Goal: Contribute content: Contribute content

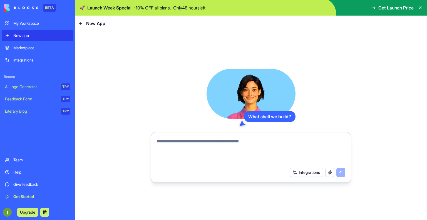
click at [39, 48] on div "Marketplace" at bounding box center [41, 48] width 57 height 6
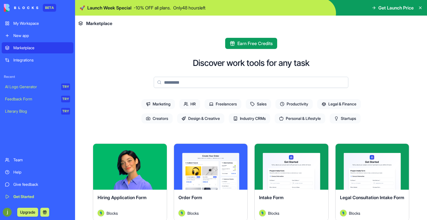
click at [42, 35] on div "New app" at bounding box center [41, 36] width 57 height 6
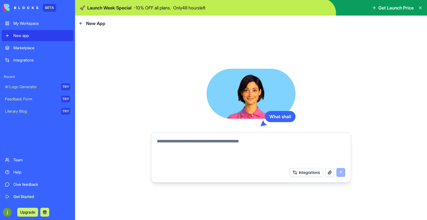
click at [175, 135] on div at bounding box center [250, 150] width 195 height 30
click at [176, 140] on textarea at bounding box center [251, 151] width 188 height 27
paste textarea "*"
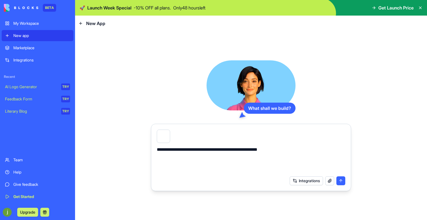
type textarea "**********"
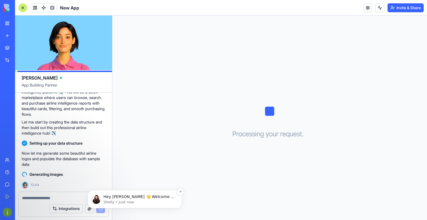
click at [118, 198] on p "Hey [PERSON_NAME] 👋 Welcome to Blocks 🙌 I'm here if you have any questions!" at bounding box center [139, 197] width 72 height 6
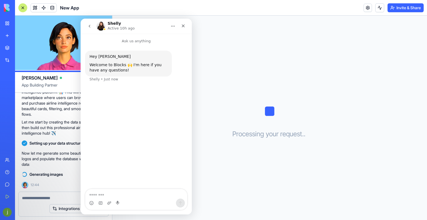
click at [110, 23] on h1 "Shelly" at bounding box center [114, 23] width 13 height 4
click at [100, 24] on img "Intercom messenger" at bounding box center [100, 26] width 9 height 9
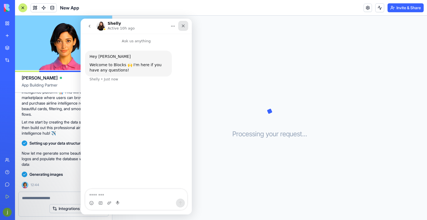
click at [183, 25] on icon "Close" at bounding box center [183, 26] width 4 height 4
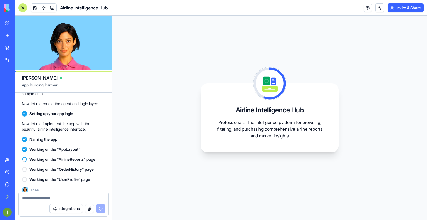
scroll to position [173, 0]
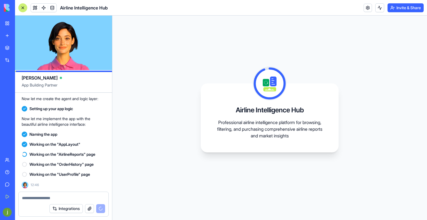
click at [61, 126] on p "Now let me implement the app with the beautiful airline intelligence interface:" at bounding box center [64, 121] width 84 height 11
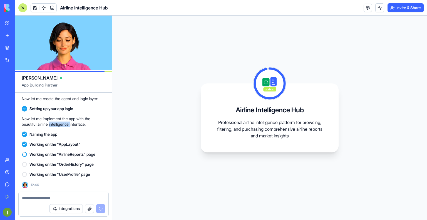
click at [61, 126] on p "Now let me implement the app with the beautiful airline intelligence interface:" at bounding box center [64, 121] width 84 height 11
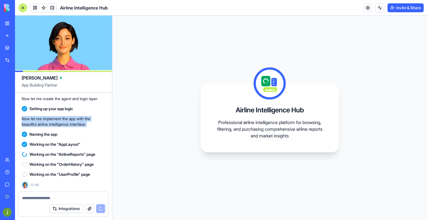
click at [61, 126] on p "Now let me implement the app with the beautiful airline intelligence interface:" at bounding box center [64, 121] width 84 height 11
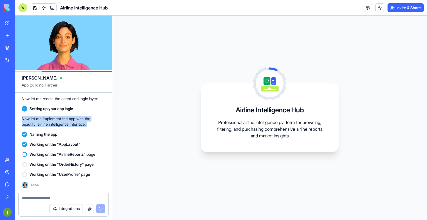
click at [61, 126] on p "Now let me implement the app with the beautiful airline intelligence interface:" at bounding box center [64, 121] width 84 height 11
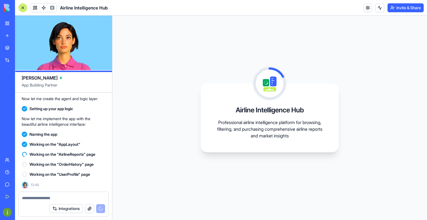
click at [68, 109] on span "Setting up your app logic" at bounding box center [51, 109] width 44 height 6
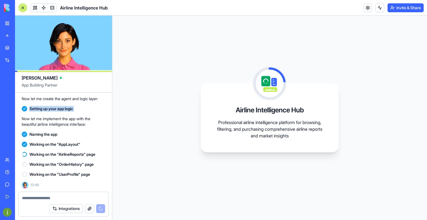
click at [68, 109] on span "Setting up your app logic" at bounding box center [51, 109] width 44 height 6
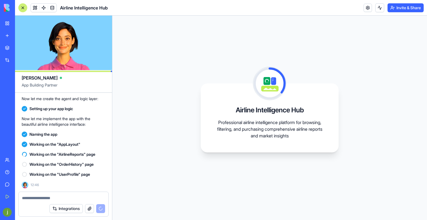
click at [75, 100] on p "Now let me create the agent and logic layer:" at bounding box center [64, 99] width 84 height 6
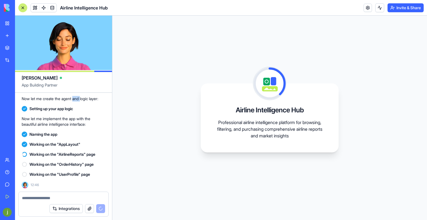
click at [75, 100] on p "Now let me create the agent and logic layer:" at bounding box center [64, 99] width 84 height 6
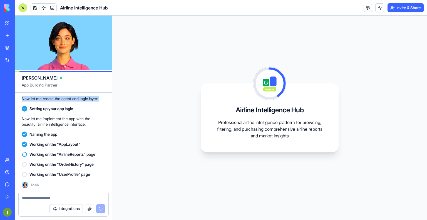
click at [75, 100] on p "Now let me create the agent and logic layer:" at bounding box center [64, 99] width 84 height 6
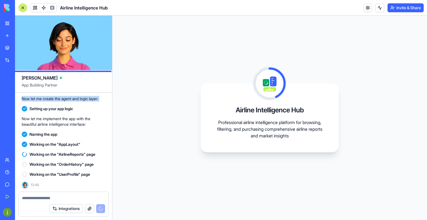
click at [75, 100] on p "Now let me create the agent and logic layer:" at bounding box center [64, 99] width 84 height 6
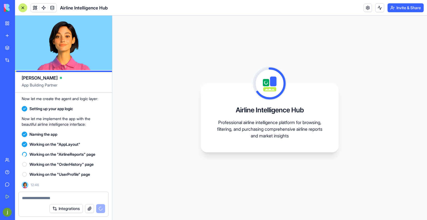
click at [54, 85] on span "App Building Partner" at bounding box center [64, 87] width 84 height 10
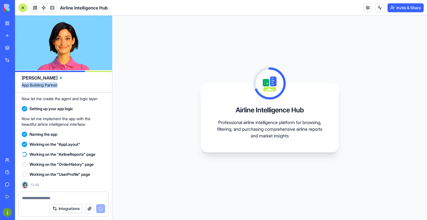
click at [54, 85] on span "App Building Partner" at bounding box center [64, 87] width 84 height 10
click at [25, 78] on span "[PERSON_NAME]" at bounding box center [40, 78] width 36 height 7
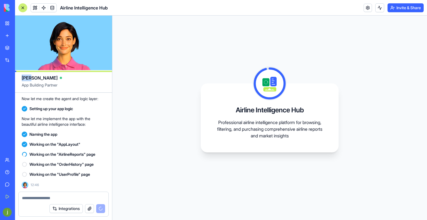
click at [25, 78] on span "[PERSON_NAME]" at bounding box center [40, 78] width 36 height 7
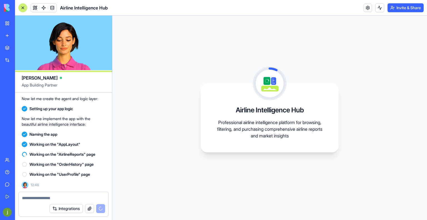
click at [60, 78] on div at bounding box center [61, 78] width 2 height 2
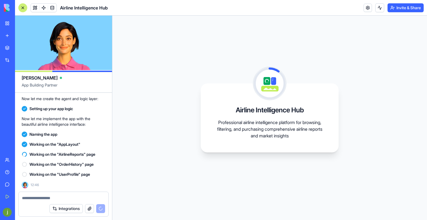
click at [60, 78] on div at bounding box center [61, 78] width 2 height 2
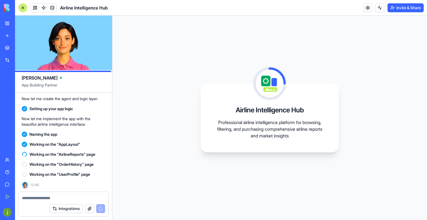
click at [24, 78] on span "[PERSON_NAME]" at bounding box center [40, 78] width 36 height 7
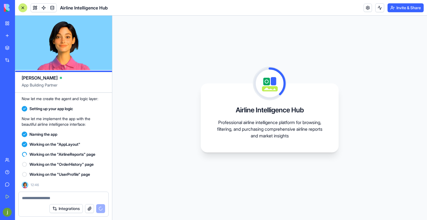
click at [29, 85] on span "App Building Partner" at bounding box center [64, 87] width 84 height 10
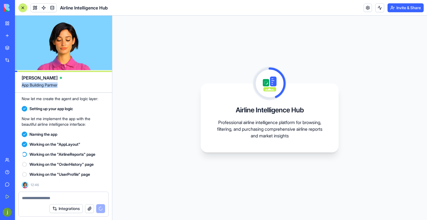
click at [29, 85] on span "App Building Partner" at bounding box center [64, 87] width 84 height 10
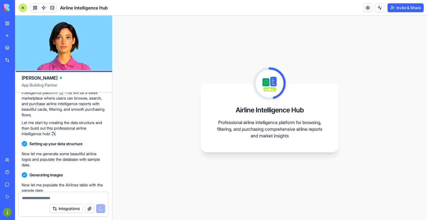
scroll to position [0, 0]
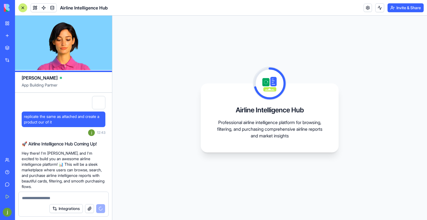
click at [98, 103] on div at bounding box center [98, 102] width 13 height 13
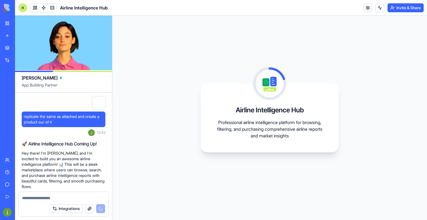
click at [88, 144] on h2 "🚀 Airline Intelligence Hub Coming Up!" at bounding box center [64, 143] width 84 height 7
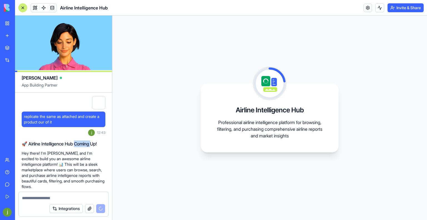
click at [88, 144] on h2 "🚀 Airline Intelligence Hub Coming Up!" at bounding box center [64, 143] width 84 height 7
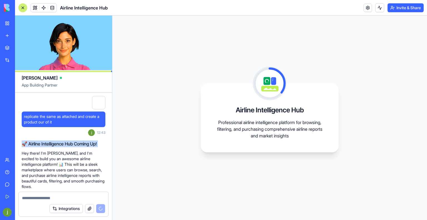
click at [88, 144] on h2 "🚀 Airline Intelligence Hub Coming Up!" at bounding box center [64, 143] width 84 height 7
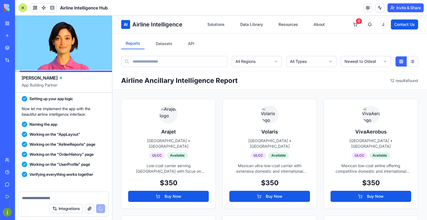
scroll to position [295, 0]
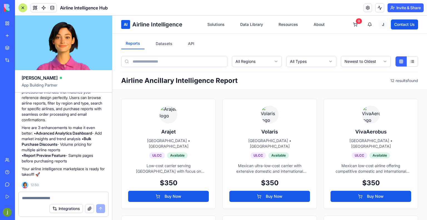
click at [355, 43] on div "Reports Datasets API" at bounding box center [269, 43] width 297 height 11
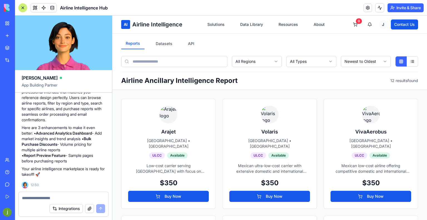
click at [352, 68] on div "Reports Datasets API All Regions All Types Newest to Oldest Airline Ancillary I…" at bounding box center [269, 62] width 315 height 56
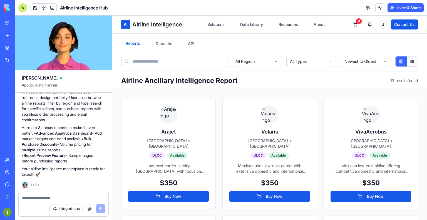
click at [407, 64] on button at bounding box center [412, 61] width 11 height 10
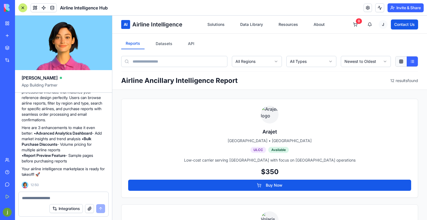
click at [398, 62] on button at bounding box center [401, 61] width 11 height 10
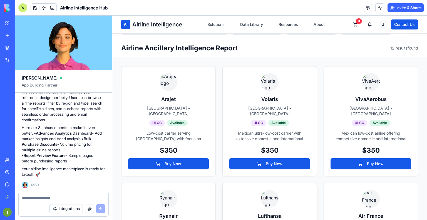
scroll to position [0, 0]
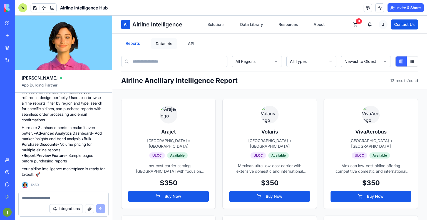
click at [157, 40] on button "Datasets" at bounding box center [164, 43] width 26 height 11
click at [193, 43] on button "API" at bounding box center [190, 43] width 15 height 11
click at [138, 43] on button "Reports" at bounding box center [132, 43] width 23 height 11
click at [159, 44] on button "Datasets" at bounding box center [164, 43] width 26 height 11
click at [198, 43] on button "API" at bounding box center [190, 43] width 15 height 11
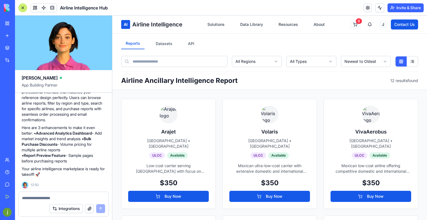
click at [350, 24] on button "0" at bounding box center [355, 24] width 11 height 10
click at [173, 193] on button "Buy Now" at bounding box center [168, 196] width 81 height 11
click at [408, 61] on button at bounding box center [412, 61] width 11 height 10
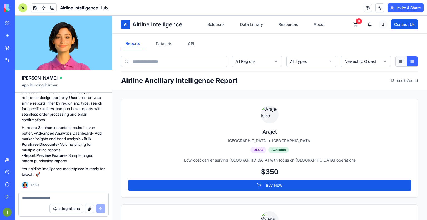
click at [397, 62] on button at bounding box center [401, 61] width 11 height 10
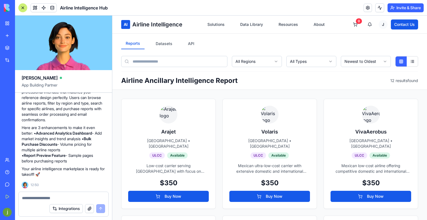
scroll to position [28, 0]
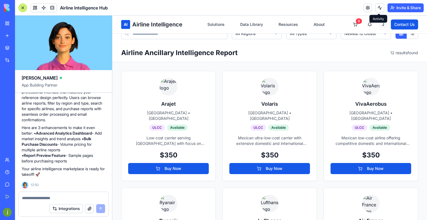
click at [379, 9] on button at bounding box center [379, 7] width 9 height 9
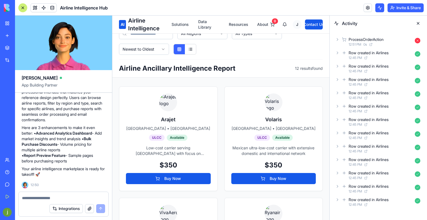
click at [418, 23] on button at bounding box center [418, 23] width 9 height 9
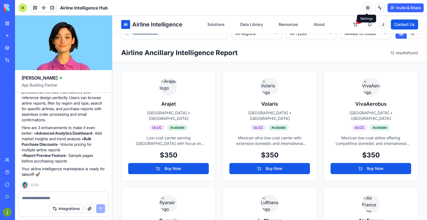
click at [368, 8] on link at bounding box center [368, 8] width 8 height 8
click at [366, 7] on link at bounding box center [368, 8] width 8 height 8
click at [367, 6] on link at bounding box center [368, 8] width 8 height 8
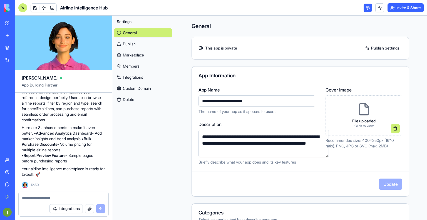
click at [23, 7] on div at bounding box center [22, 7] width 9 height 9
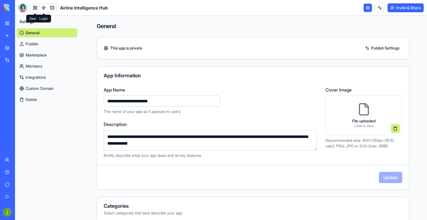
click at [36, 8] on span at bounding box center [44, 8] width 16 height 16
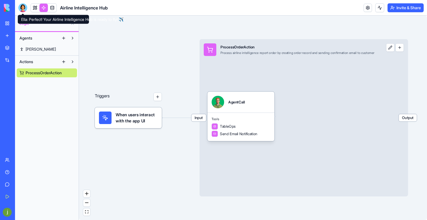
click at [23, 9] on div at bounding box center [22, 7] width 9 height 9
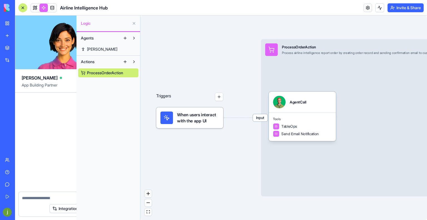
scroll to position [295, 0]
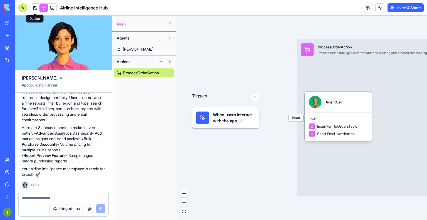
click at [35, 8] on link at bounding box center [35, 8] width 8 height 8
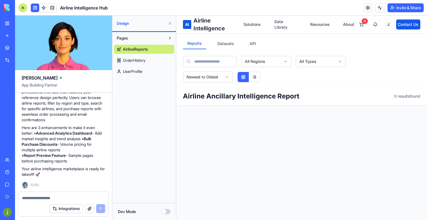
click at [145, 58] on span "OrderHistory" at bounding box center [134, 61] width 23 height 6
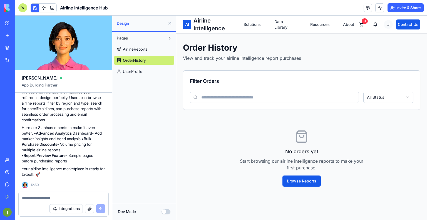
click at [144, 71] on link "UserProfile" at bounding box center [144, 71] width 60 height 9
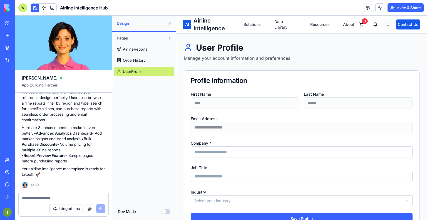
click at [149, 38] on button "Pages" at bounding box center [139, 38] width 51 height 9
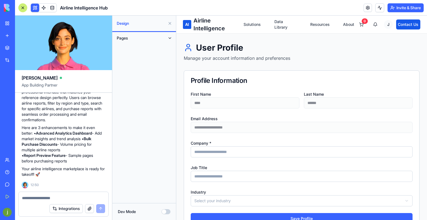
click at [165, 36] on button "Pages" at bounding box center [139, 38] width 51 height 9
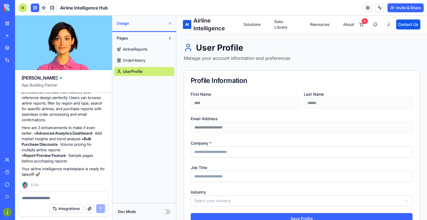
click at [145, 49] on span "AirlineReports" at bounding box center [135, 49] width 24 height 6
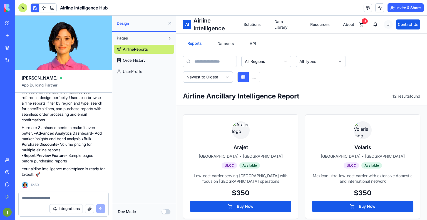
click at [9, 23] on link "My Workspace" at bounding box center [13, 23] width 22 height 11
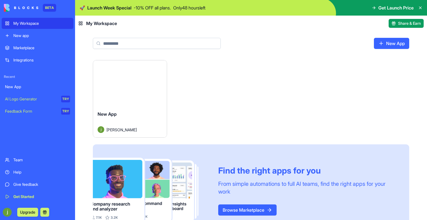
click at [223, 100] on div "Launch New App [PERSON_NAME] Find the right apps for you From simple automation…" at bounding box center [251, 148] width 316 height 177
click at [19, 21] on div "My Workspace" at bounding box center [41, 24] width 57 height 6
click at [421, 9] on icon at bounding box center [420, 8] width 4 height 4
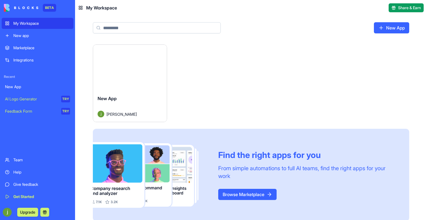
click at [173, 78] on div "Launch New App [PERSON_NAME] Find the right apps for you From simple automation…" at bounding box center [251, 132] width 316 height 177
click at [36, 21] on div "My Workspace" at bounding box center [41, 24] width 57 height 6
click at [155, 92] on div "New App [PERSON_NAME]" at bounding box center [130, 106] width 74 height 31
